Goal: Information Seeking & Learning: Learn about a topic

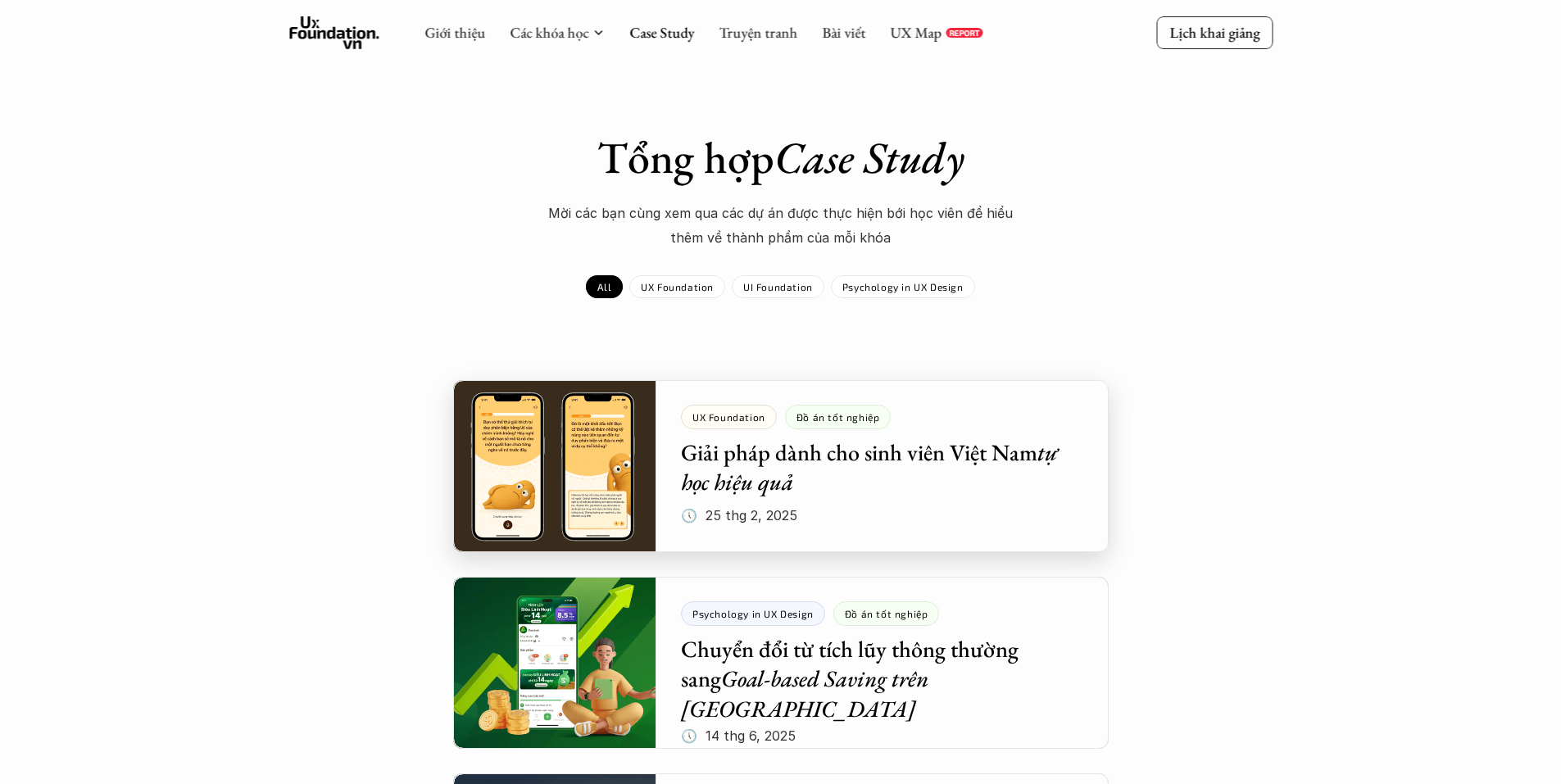
click at [830, 470] on div at bounding box center [780, 466] width 656 height 172
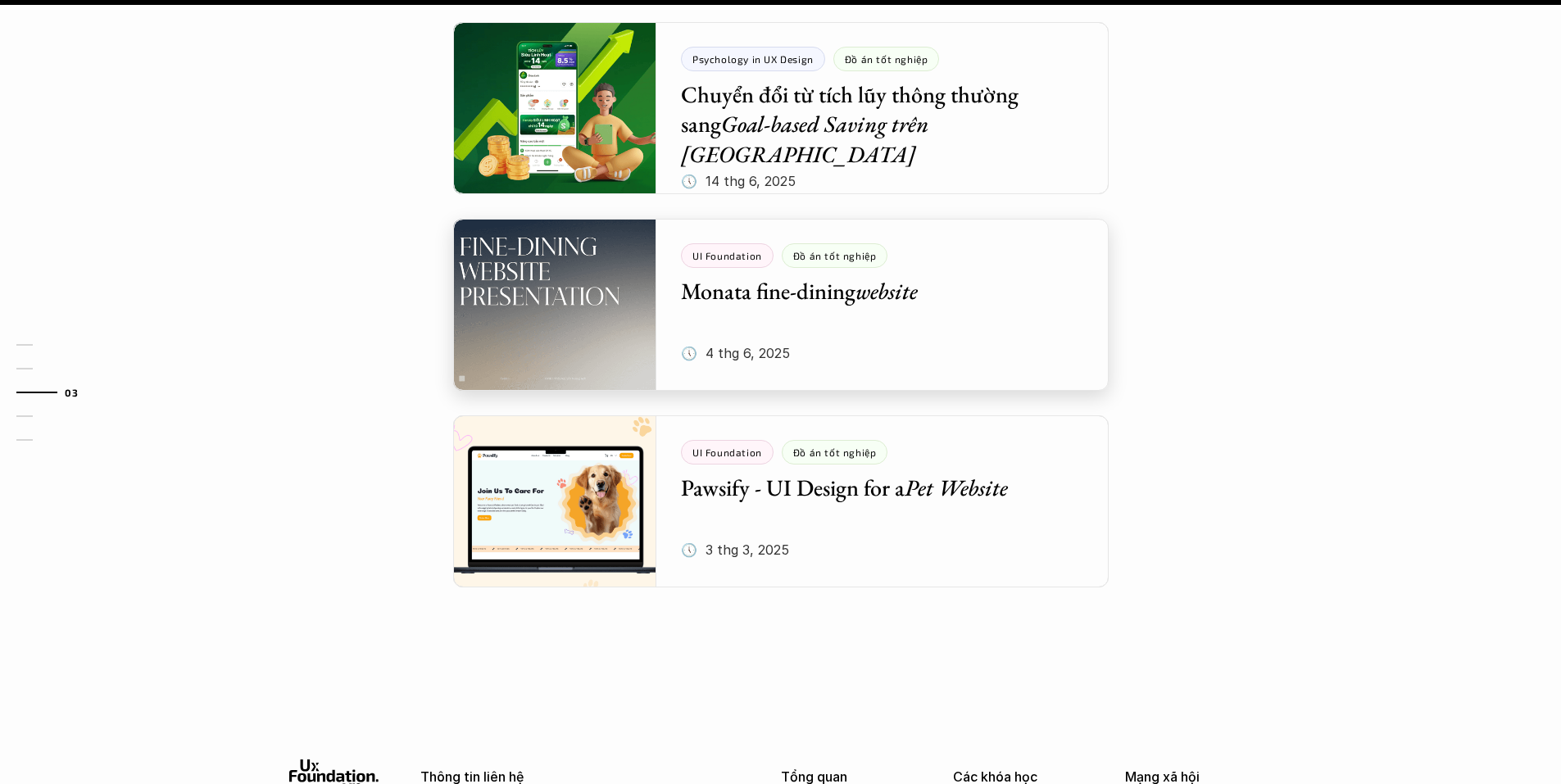
scroll to position [2280, 0]
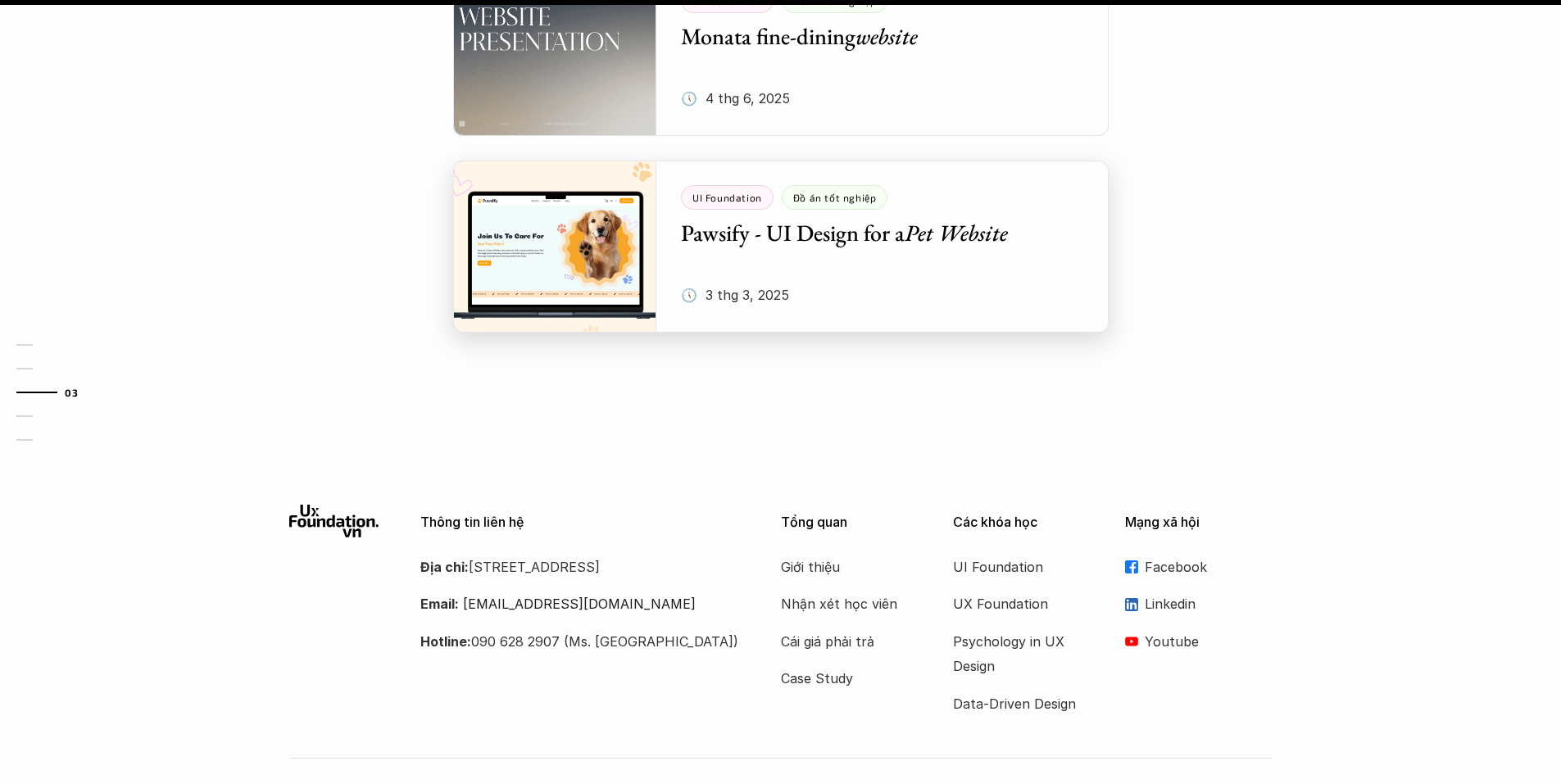
click at [889, 176] on div at bounding box center [780, 246] width 656 height 172
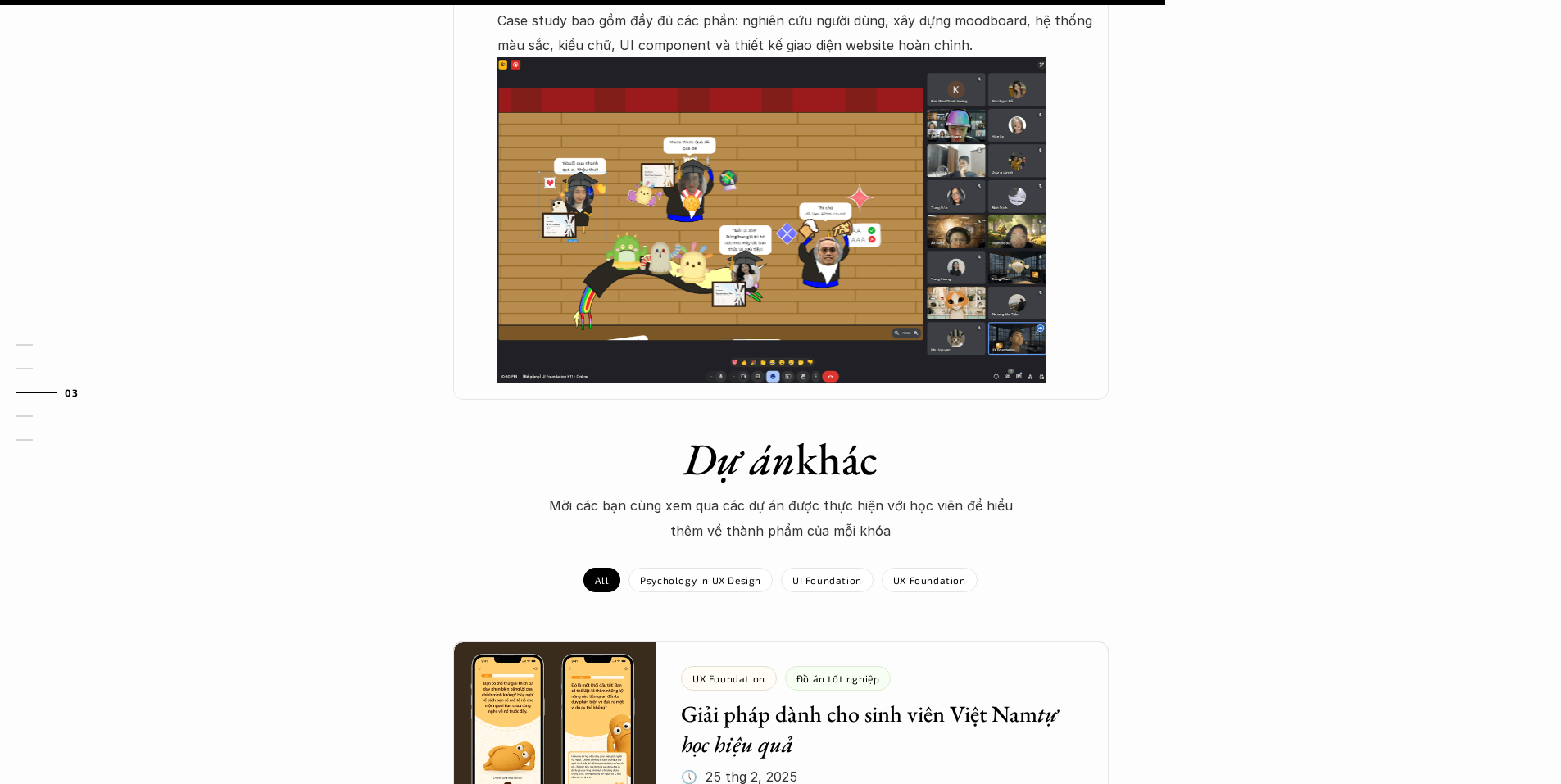
scroll to position [1310, 0]
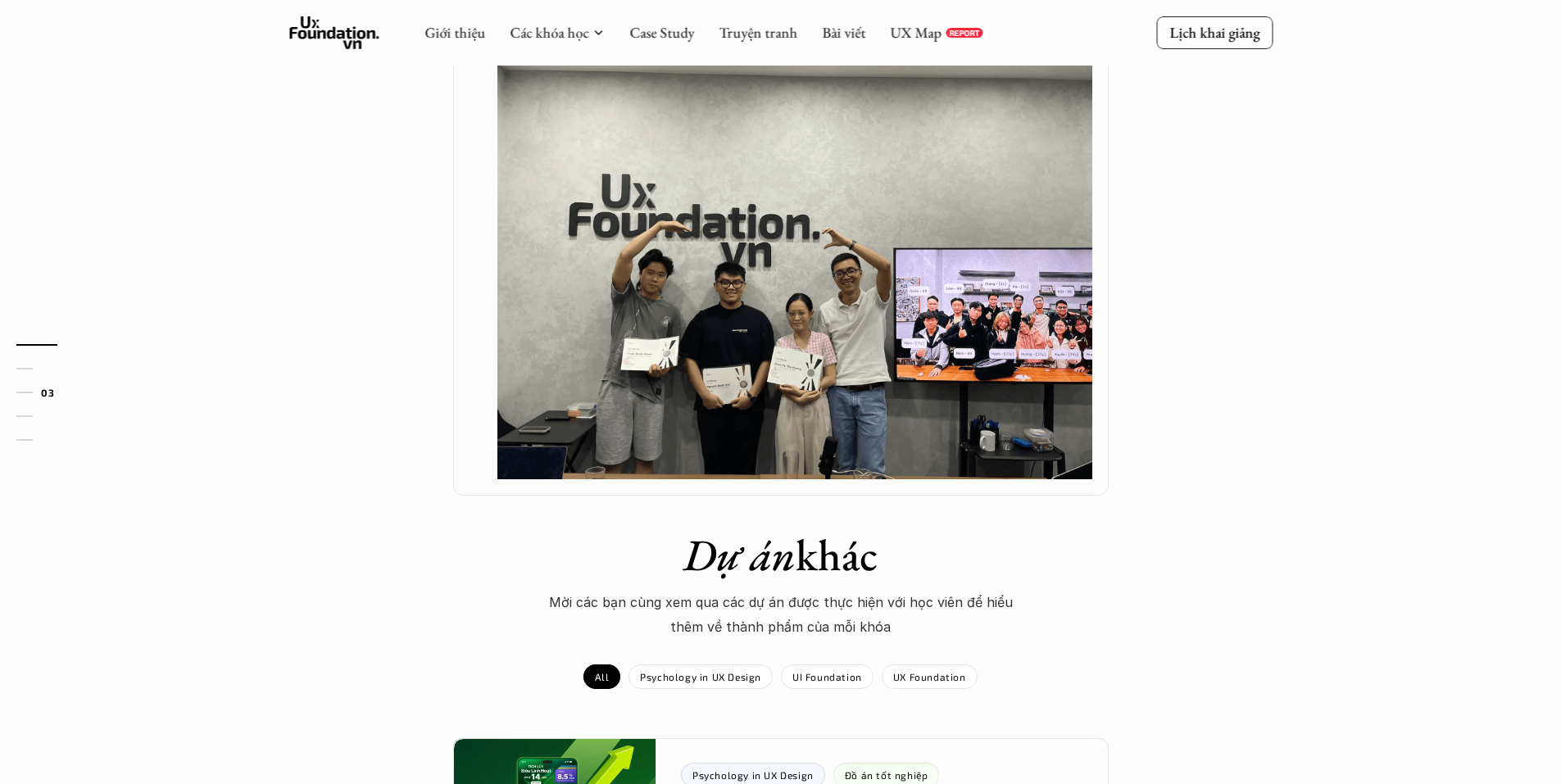
scroll to position [2131, 0]
